Goal: Check status: Check status

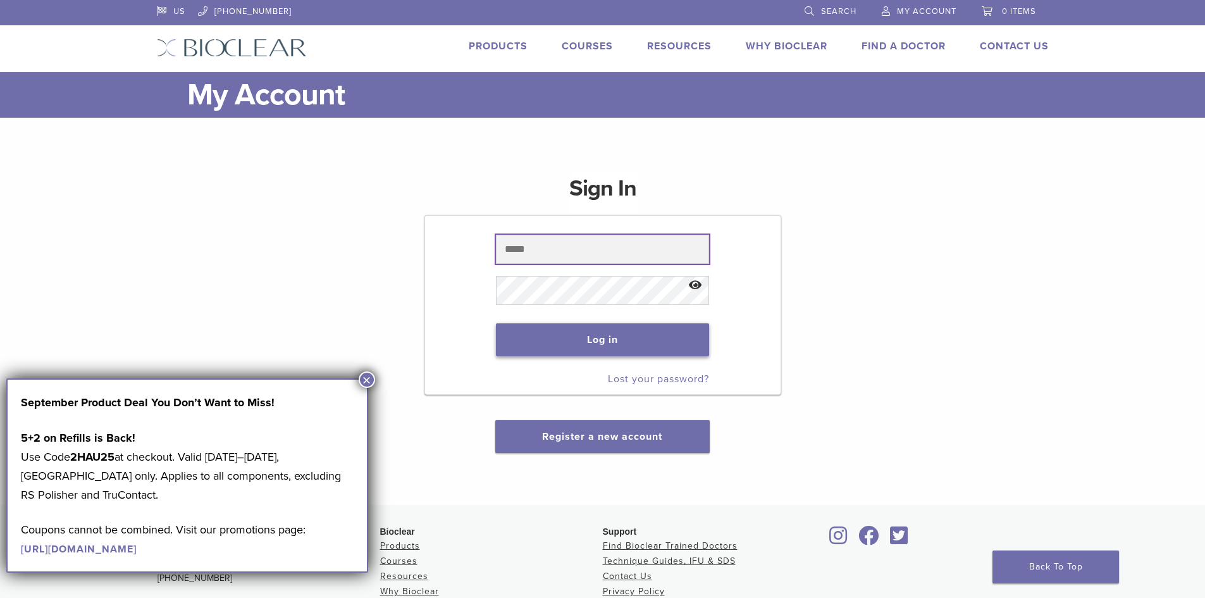
type input "**********"
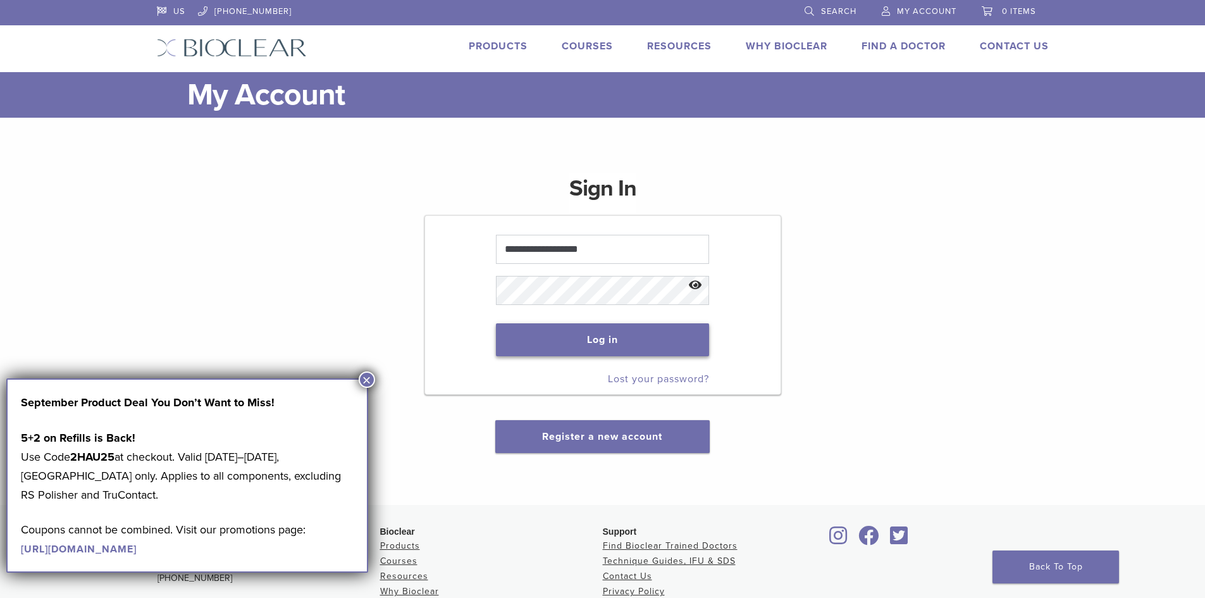
click at [673, 324] on button "Log in" at bounding box center [602, 339] width 213 height 33
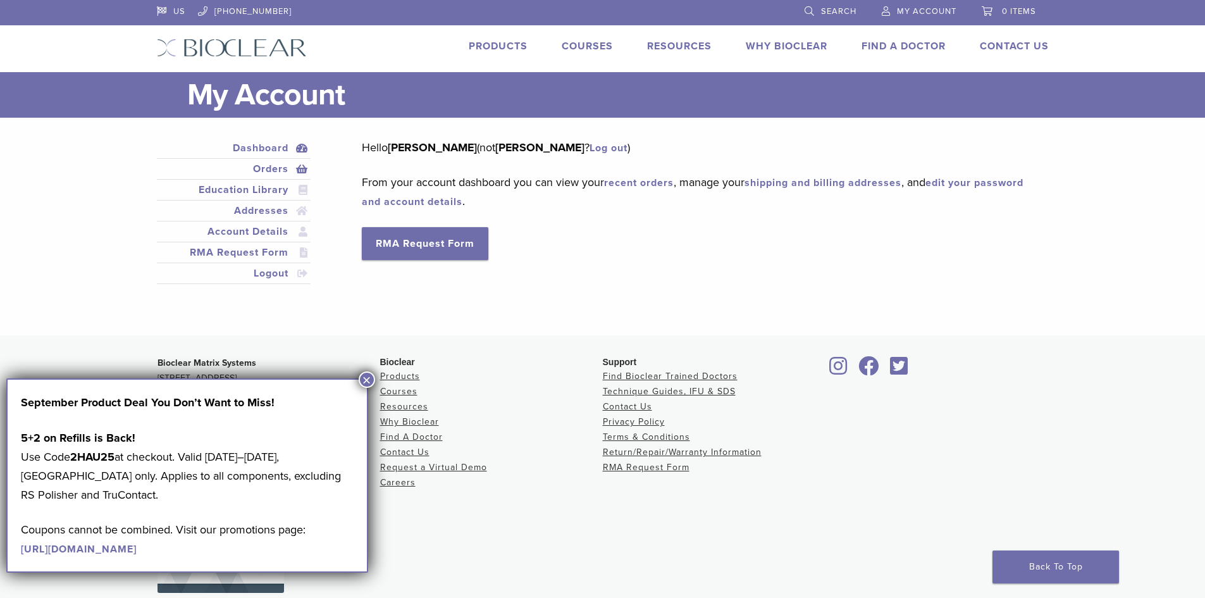
click at [256, 166] on link "Orders" at bounding box center [233, 168] width 149 height 15
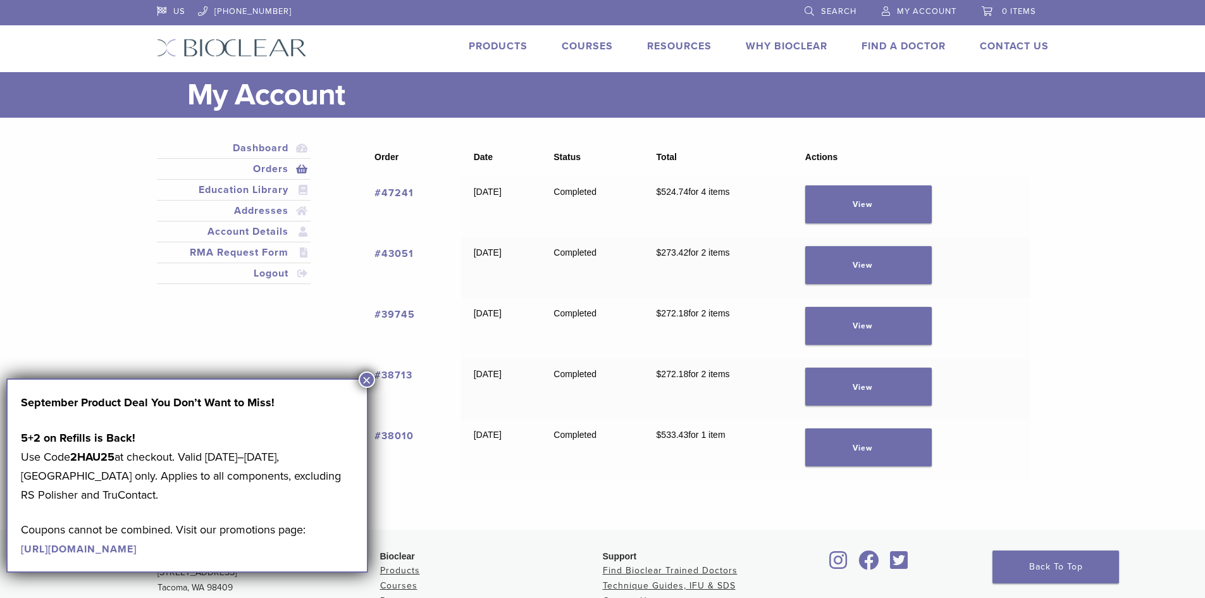
click at [395, 190] on link "#47241" at bounding box center [393, 193] width 39 height 13
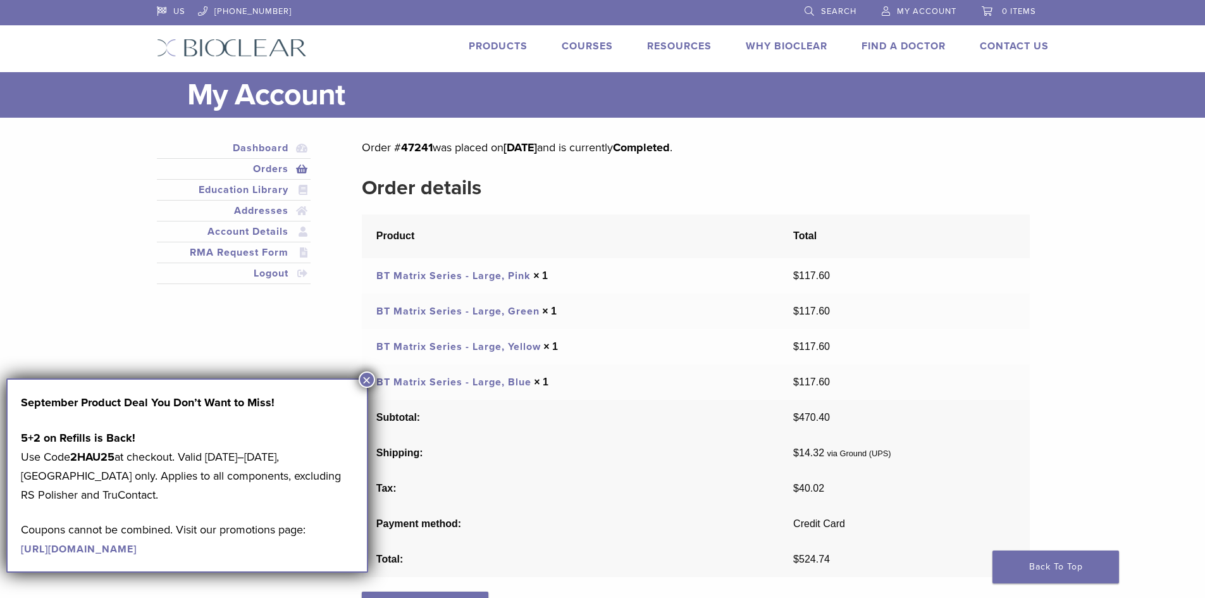
click at [480, 274] on link "BT Matrix Series - Large, Pink" at bounding box center [453, 275] width 154 height 13
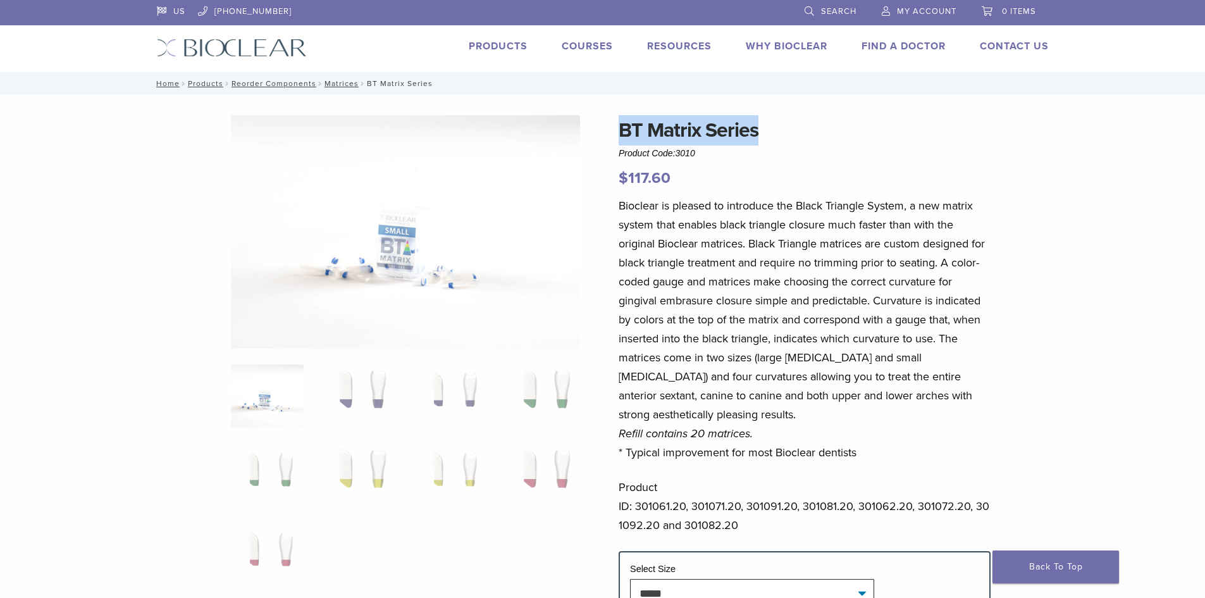
drag, startPoint x: 757, startPoint y: 130, endPoint x: 620, endPoint y: 130, distance: 137.3
click at [620, 130] on h1 "BT Matrix Series" at bounding box center [805, 130] width 372 height 30
copy h1 "BT Matrix Series"
click at [893, 152] on div "BT Matrix Series Product Code: 3010 $ 117.60" at bounding box center [805, 152] width 372 height 75
